Goal: Task Accomplishment & Management: Manage account settings

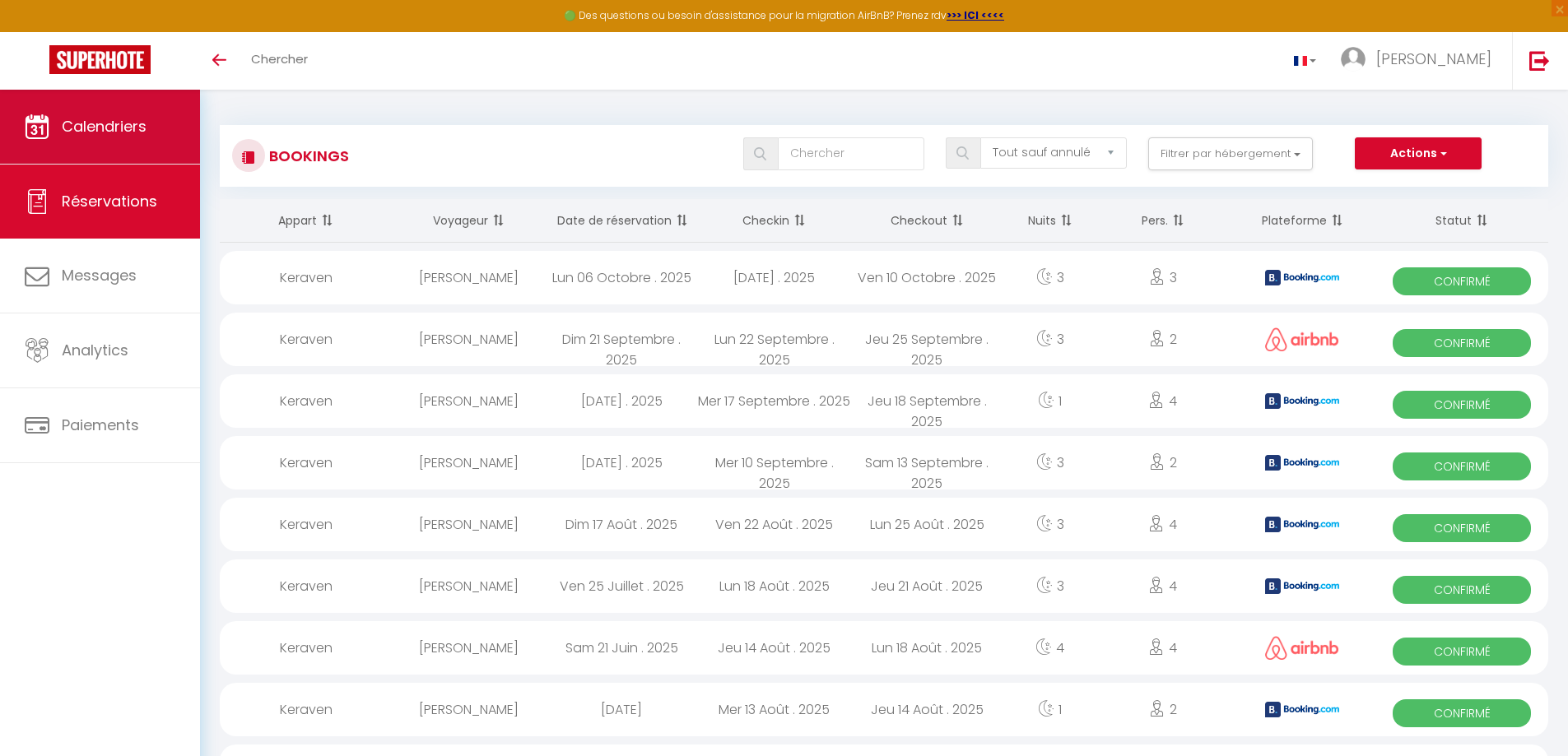
click at [102, 133] on span "Calendriers" at bounding box center [103, 126] width 85 height 20
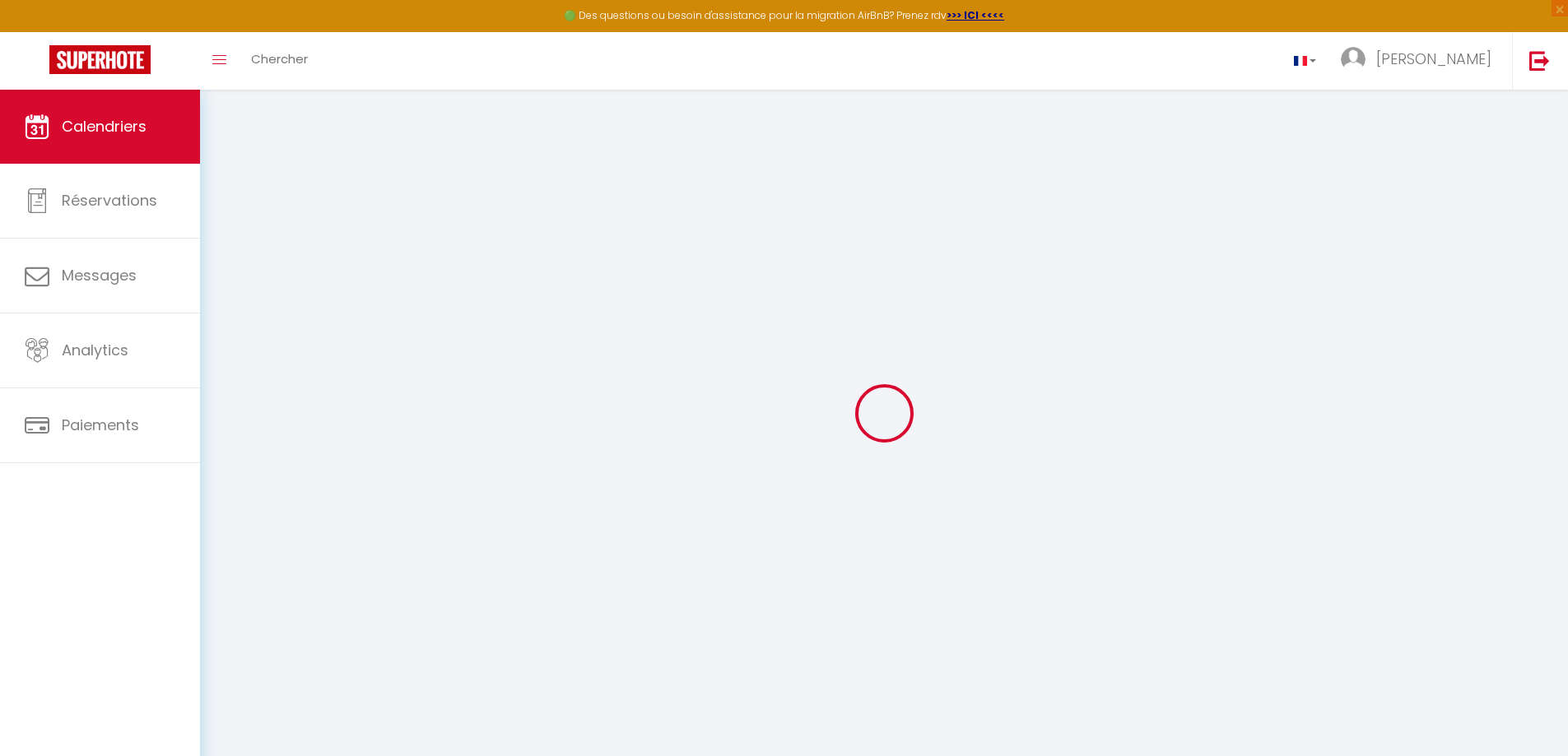
select select
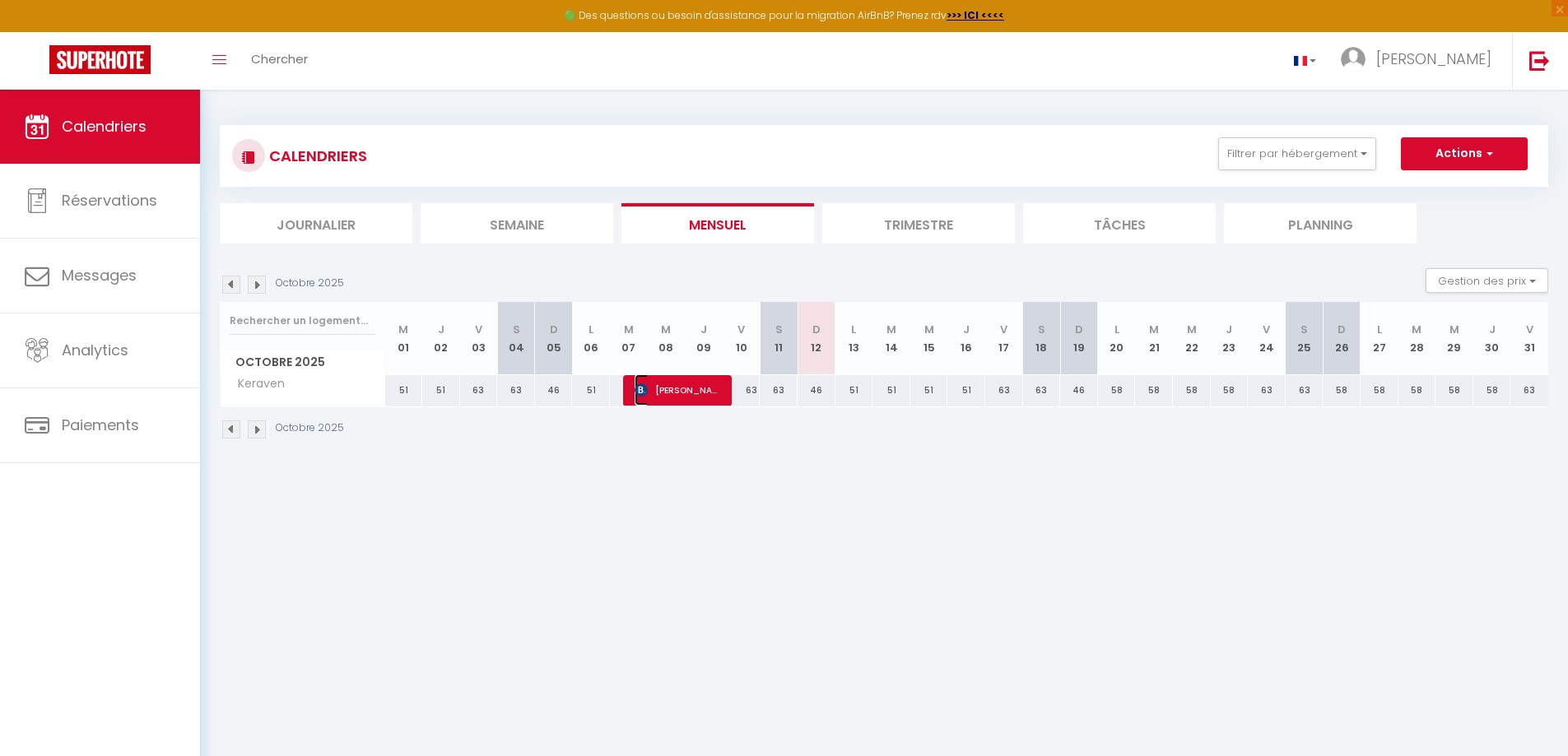
click at [669, 387] on span "[PERSON_NAME]" at bounding box center [679, 389] width 88 height 31
select select "OK"
select select "0"
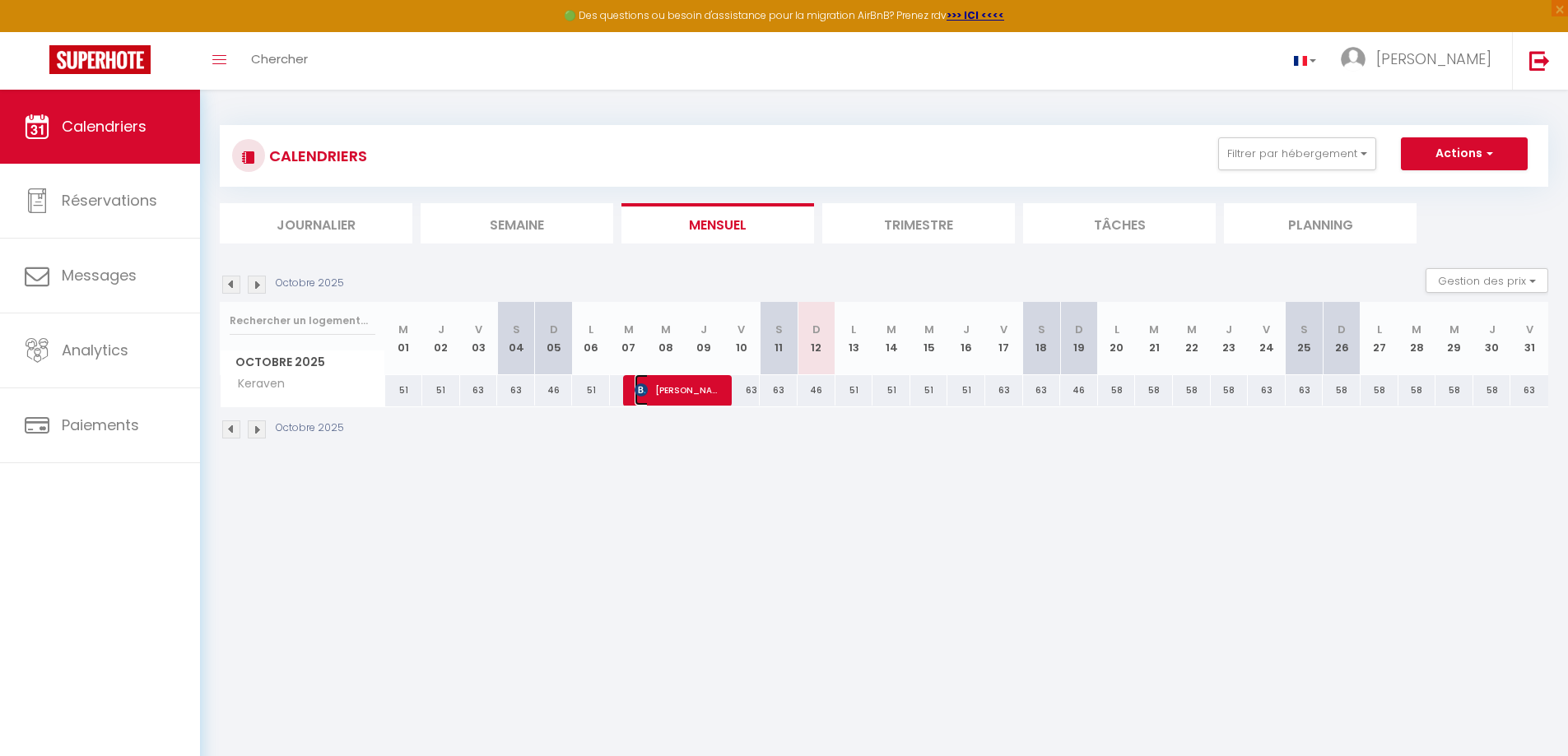
select select "1"
select select
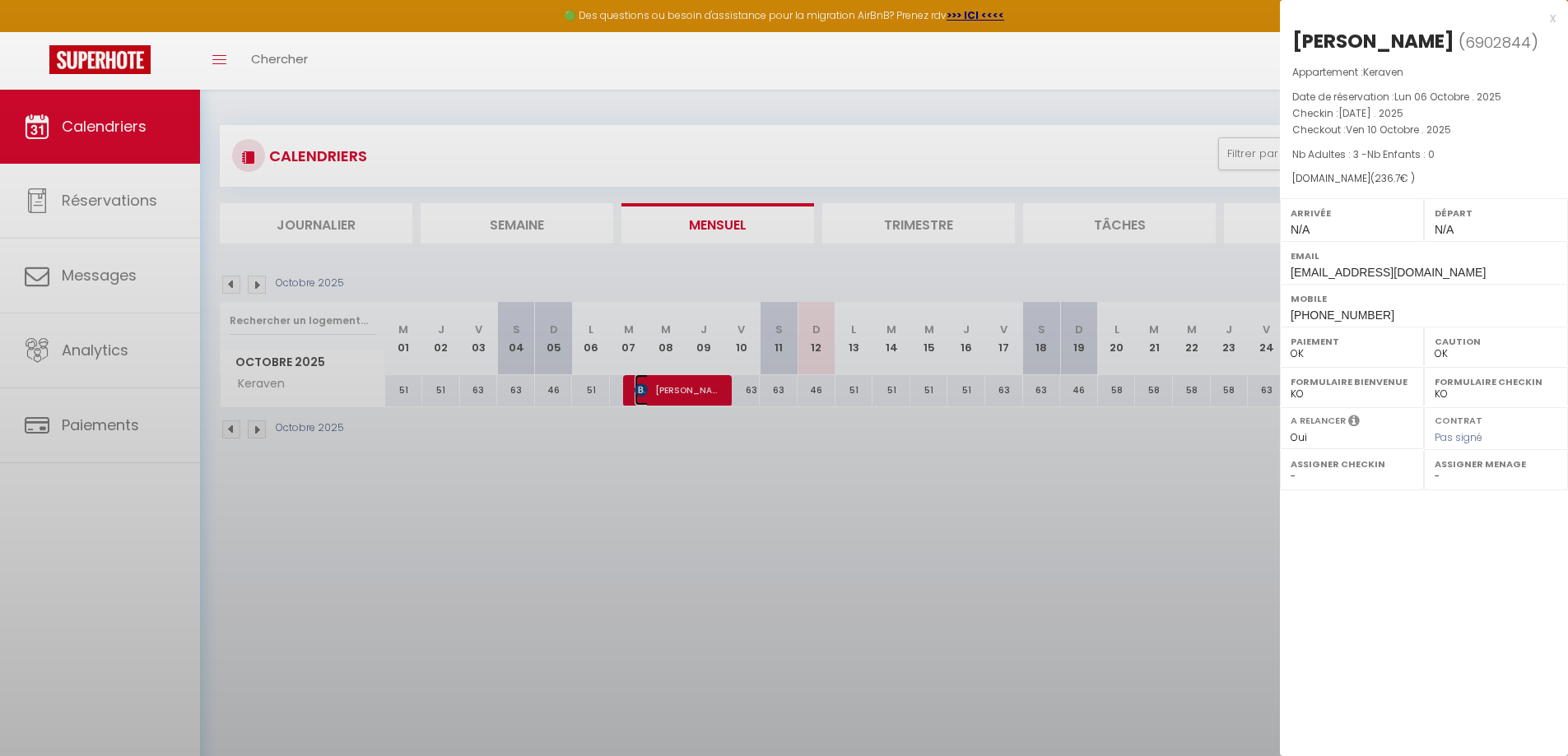
select select "19769"
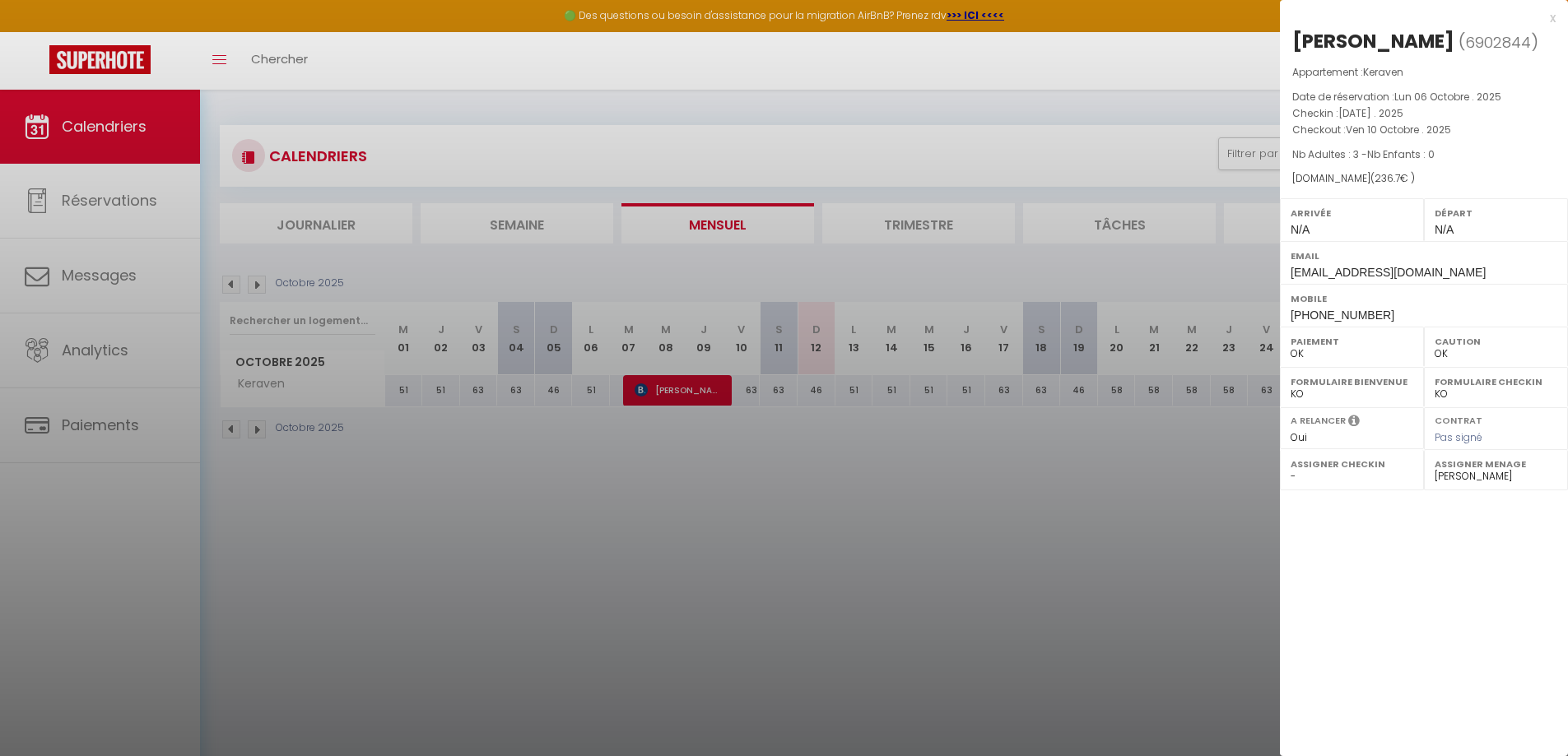
click at [78, 271] on div at bounding box center [784, 378] width 1568 height 756
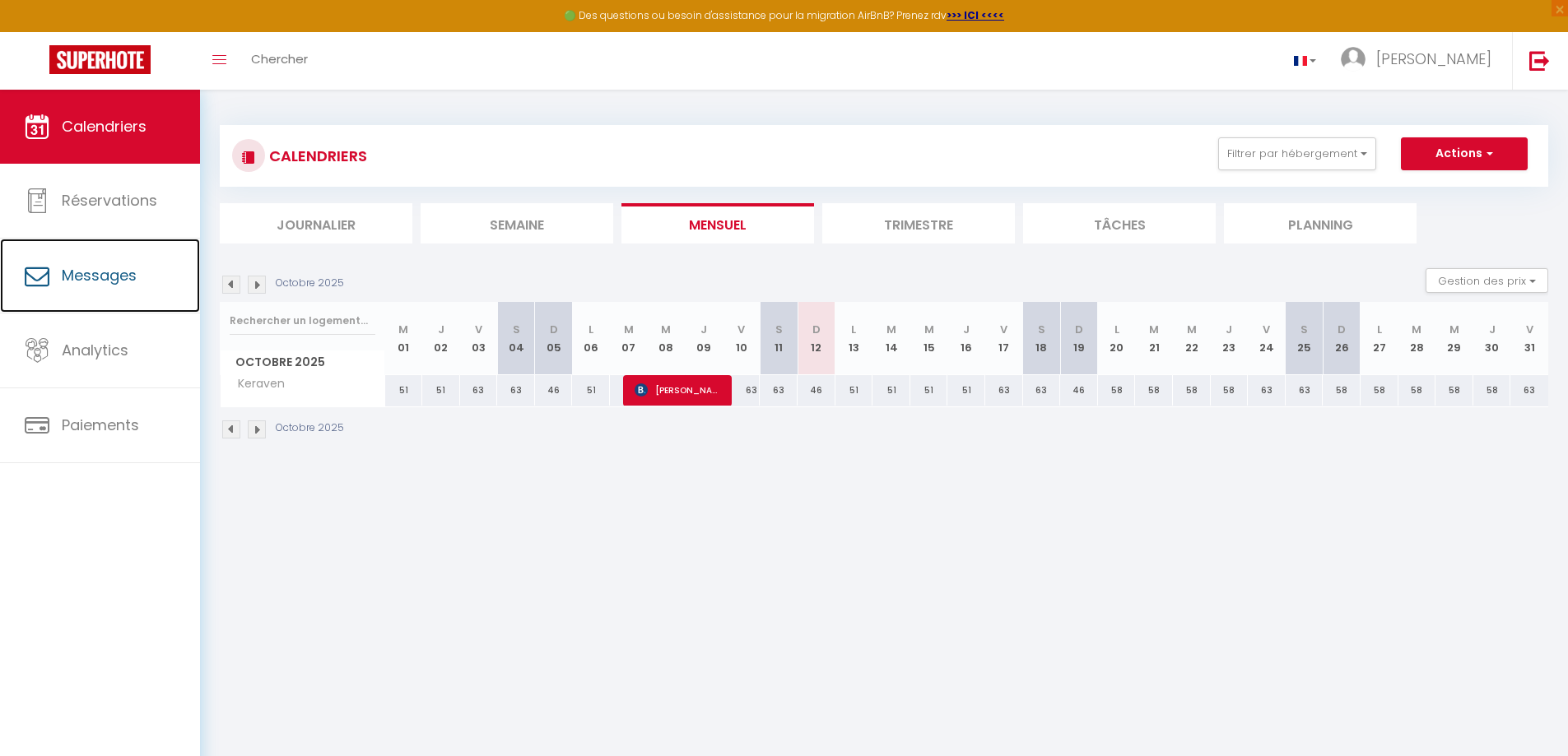
click at [78, 271] on span "Messages" at bounding box center [98, 275] width 75 height 20
select select "message"
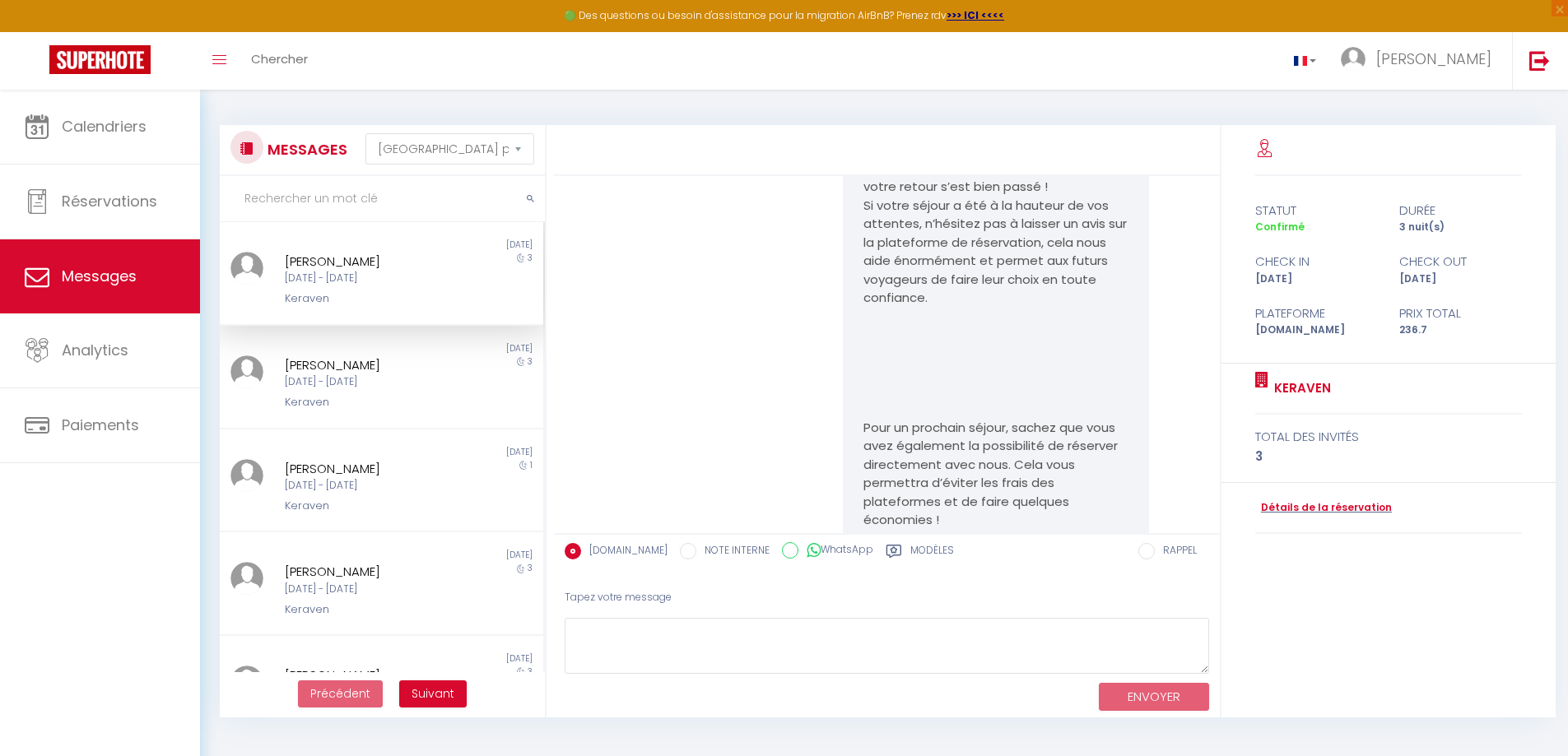
scroll to position [8001, 0]
